Goal: Check status

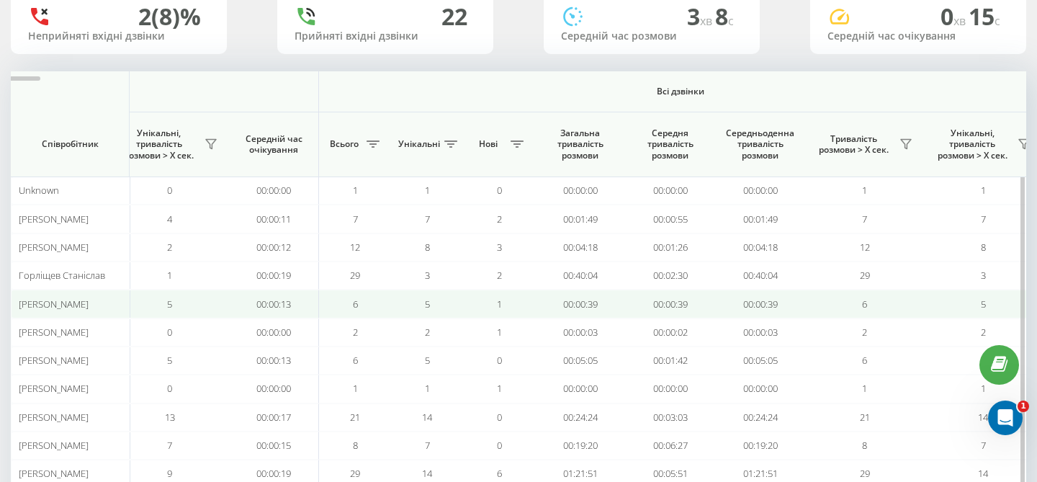
scroll to position [37, 0]
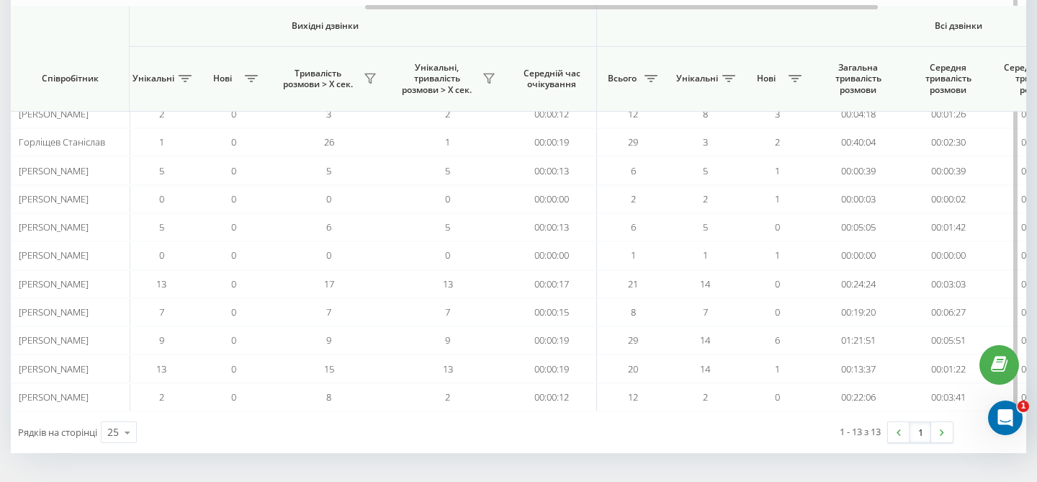
scroll to position [0, 692]
